Goal: Information Seeking & Learning: Check status

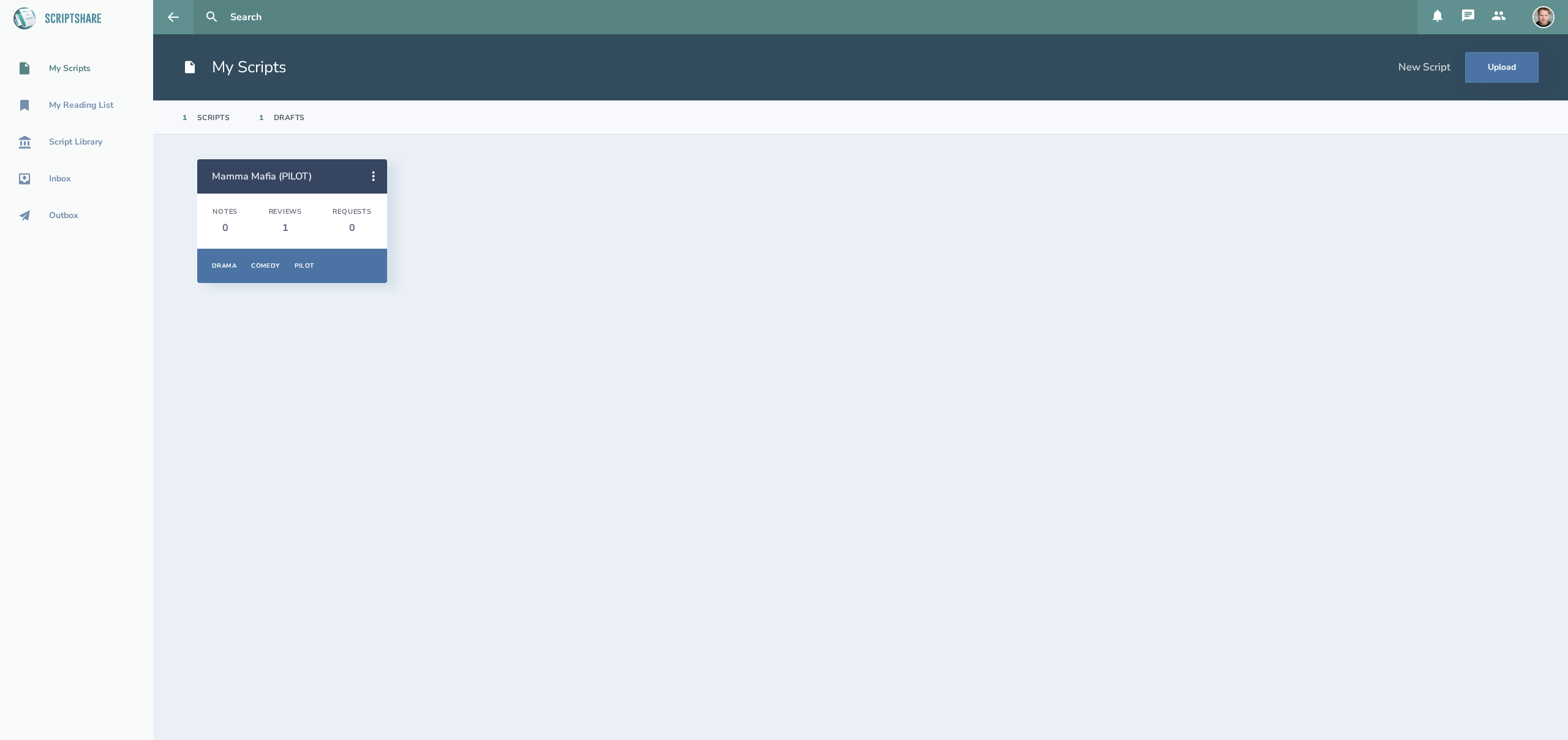
click at [274, 172] on link "Mamma Mafia (PILOT)" at bounding box center [262, 175] width 99 height 13
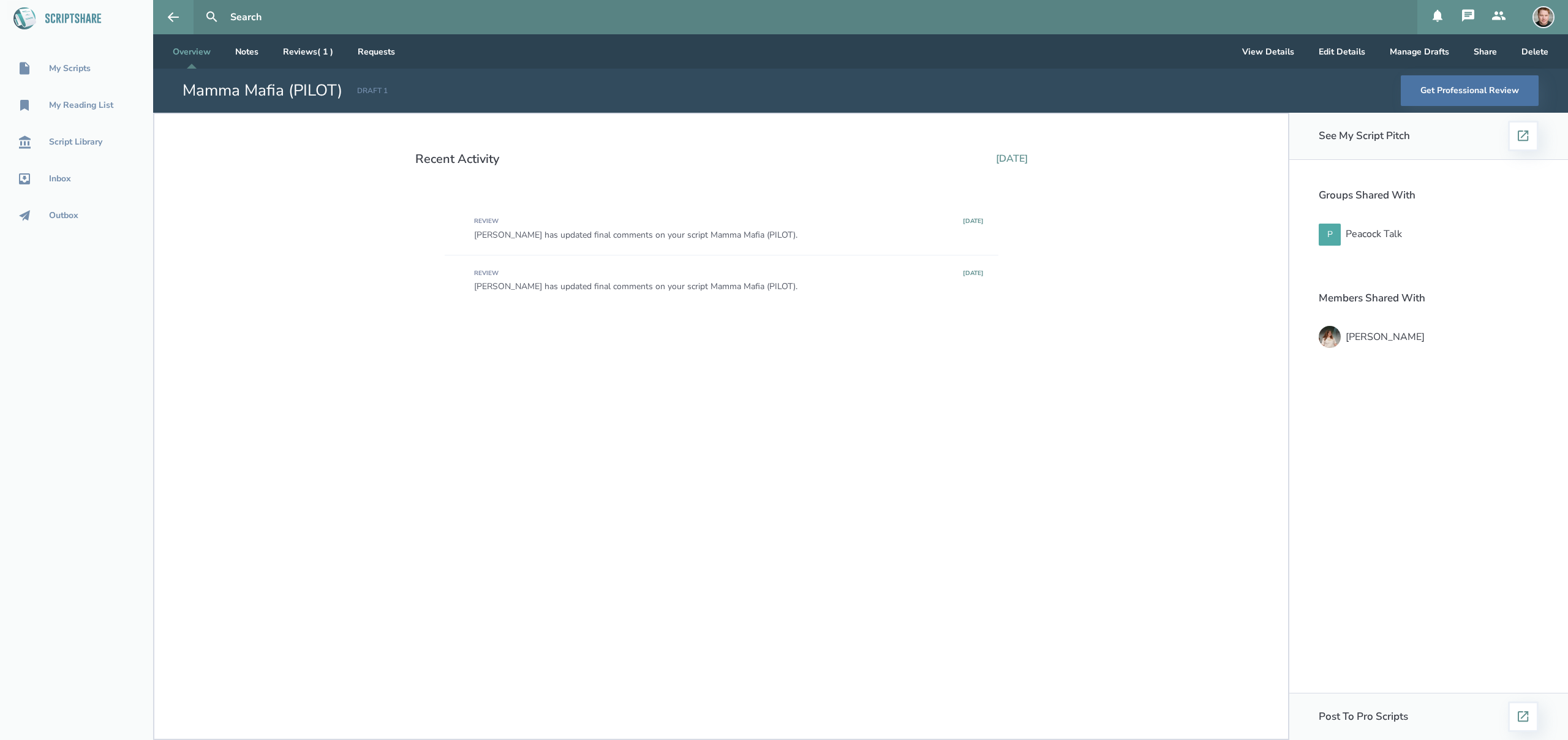
click at [722, 232] on div "[PERSON_NAME] has updated final comments on your script Mamma Mafia (PILOT)." at bounding box center [729, 235] width 510 height 10
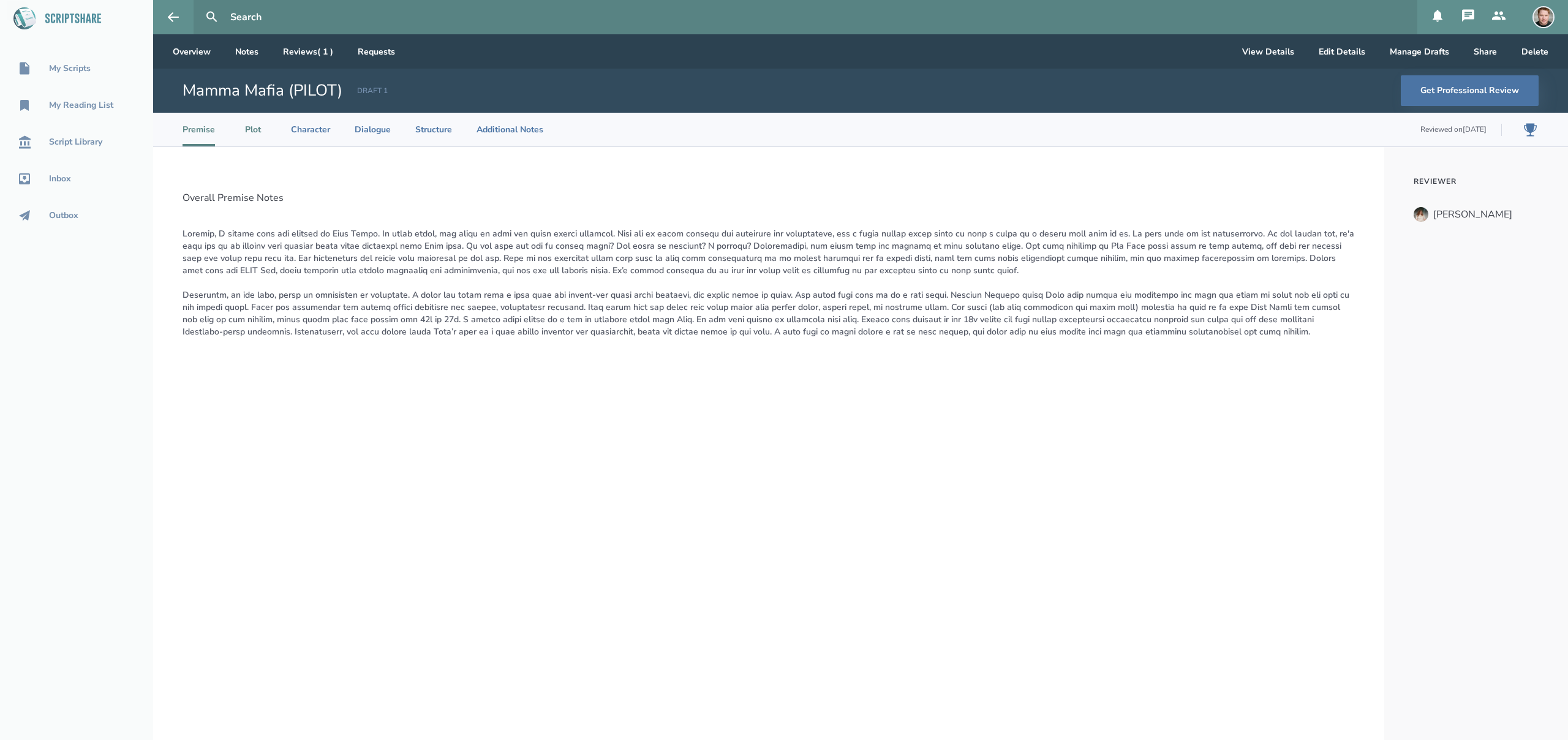
click at [255, 134] on li "Plot" at bounding box center [253, 129] width 27 height 34
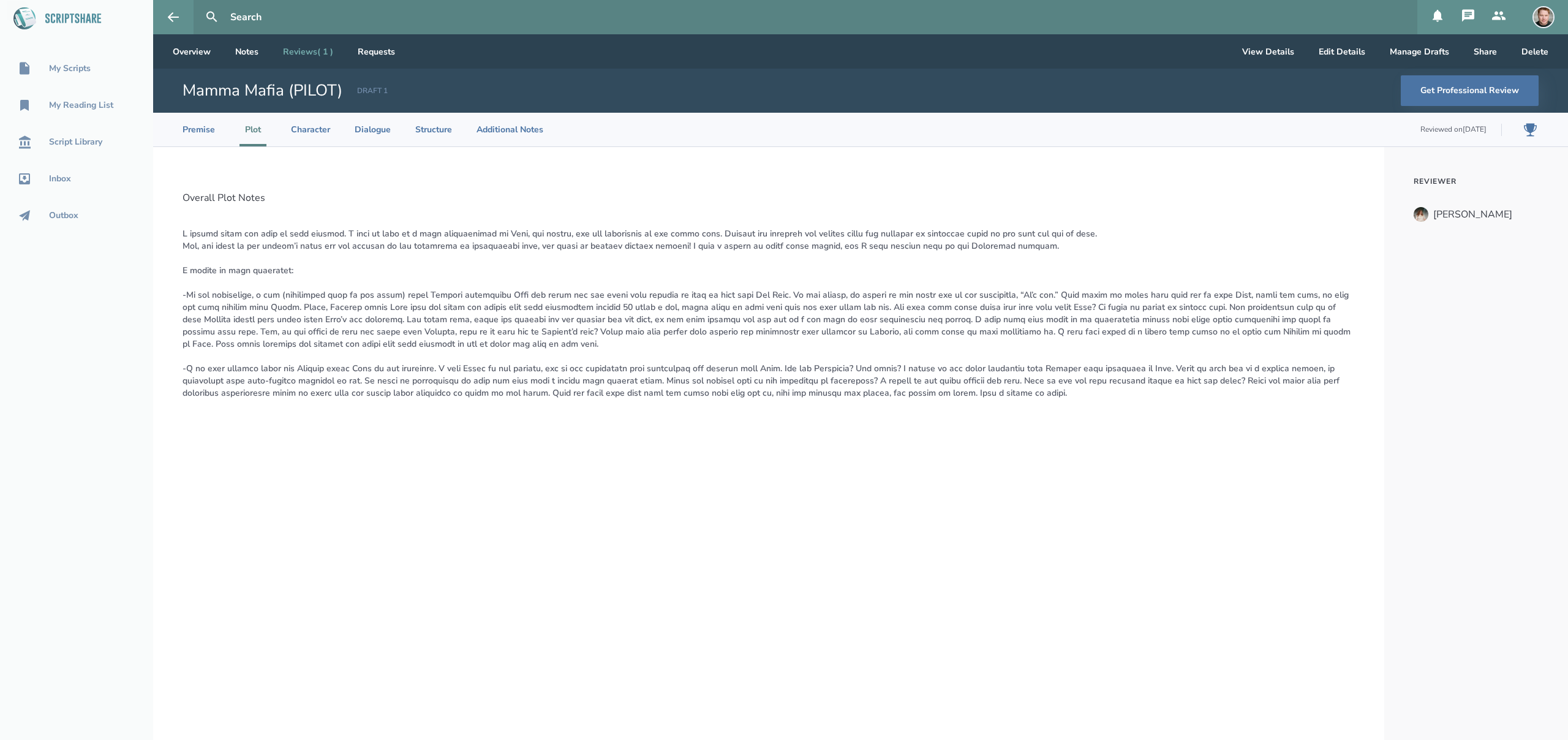
click at [328, 51] on link "Reviews ( 1 )" at bounding box center [308, 51] width 70 height 34
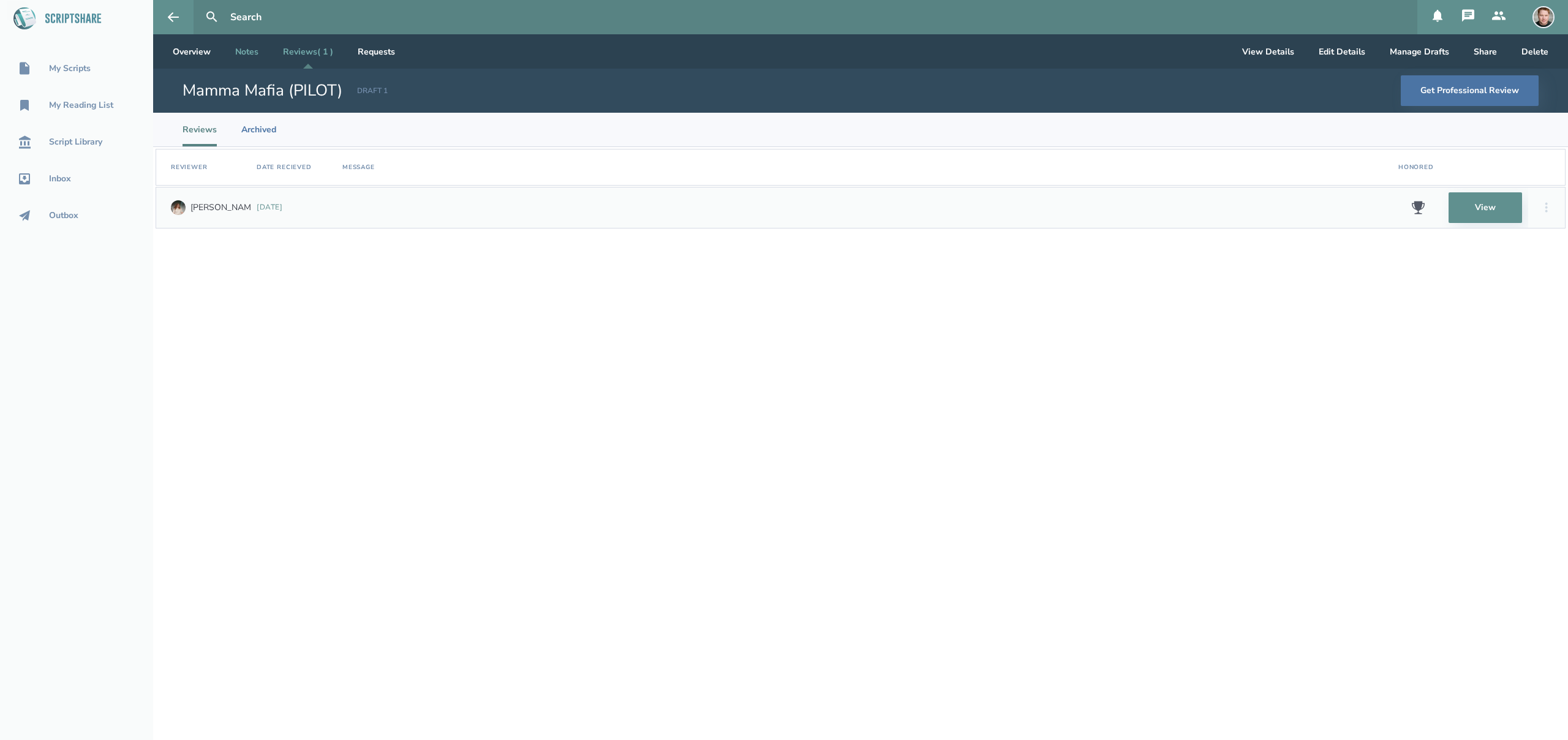
click at [245, 50] on link "Notes" at bounding box center [246, 51] width 43 height 34
